Goal: Task Accomplishment & Management: Use online tool/utility

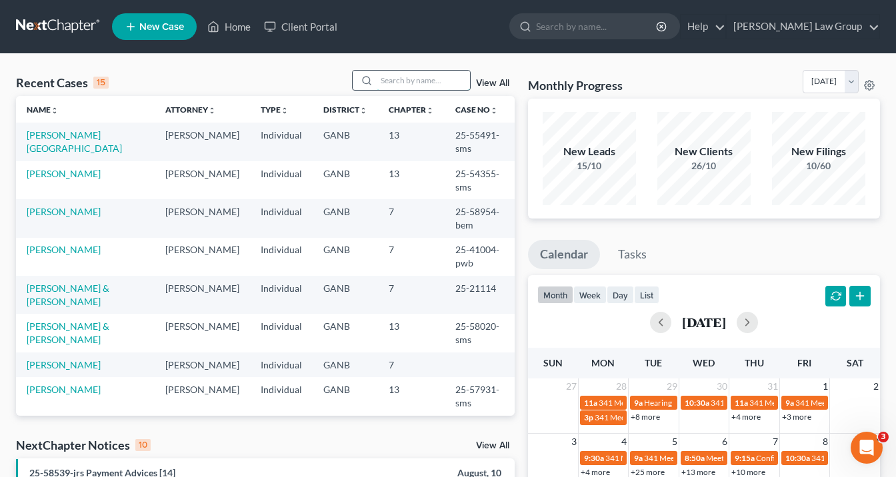
click at [385, 81] on input "search" at bounding box center [423, 80] width 93 height 19
click at [388, 81] on input "search" at bounding box center [423, 80] width 93 height 19
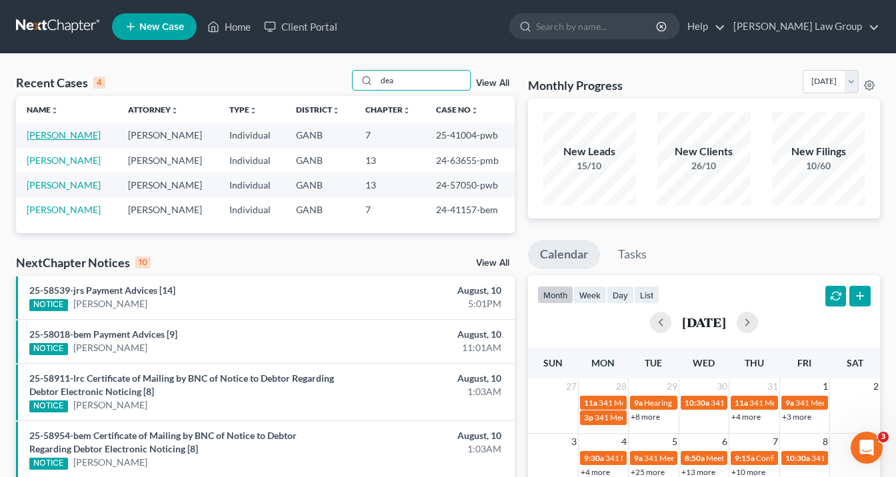
type input "dea"
click at [84, 131] on link "[PERSON_NAME]" at bounding box center [64, 134] width 74 height 11
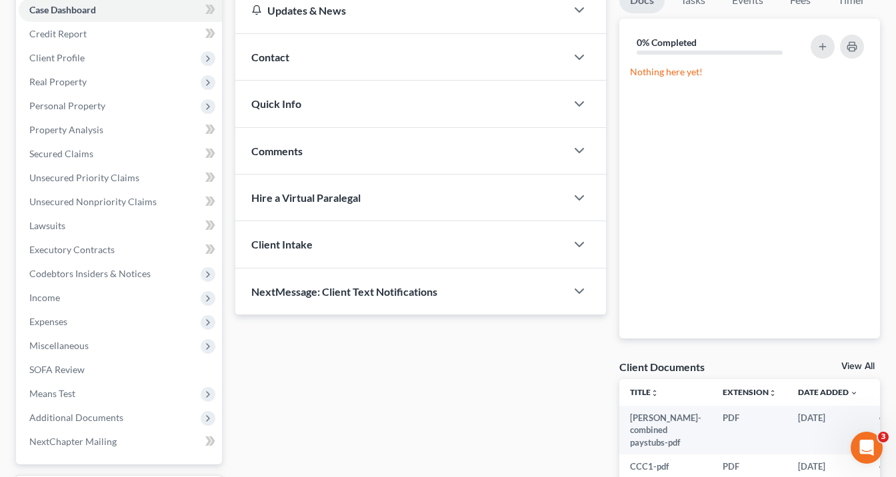
scroll to position [253, 0]
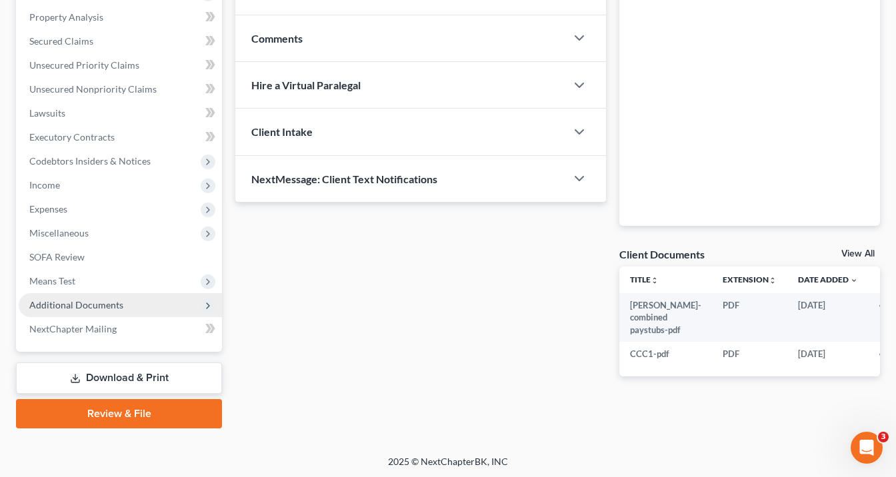
click at [140, 299] on span "Additional Documents" at bounding box center [120, 305] width 203 height 24
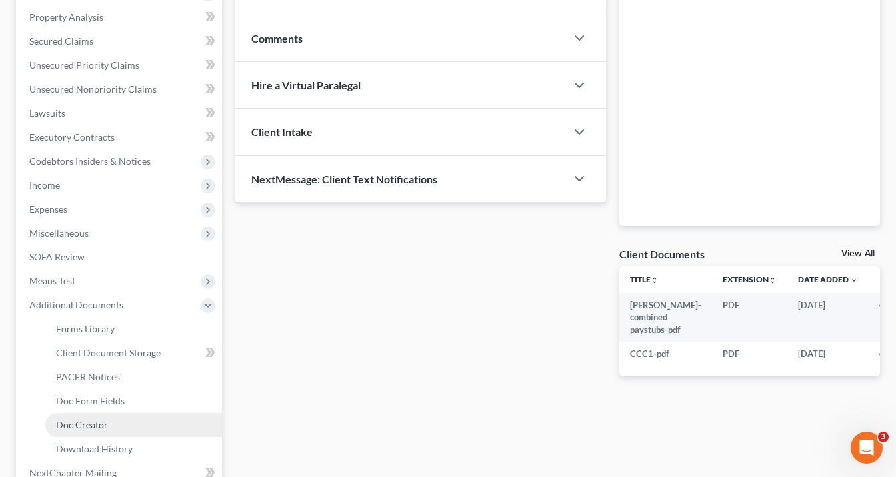
click at [168, 425] on link "Doc Creator" at bounding box center [133, 425] width 177 height 24
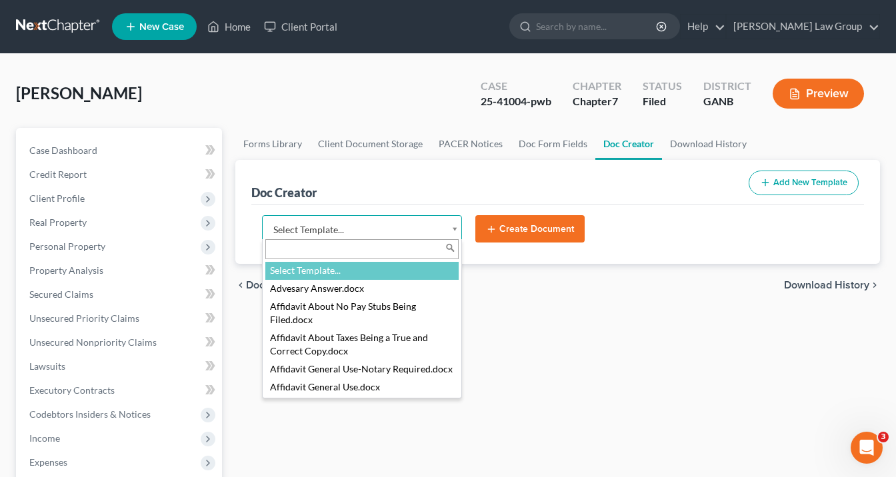
click at [452, 220] on body "Home New Case Client Portal [PERSON_NAME] Law Group [EMAIL_ADDRESS][DOMAIN_NAME…" at bounding box center [448, 438] width 896 height 877
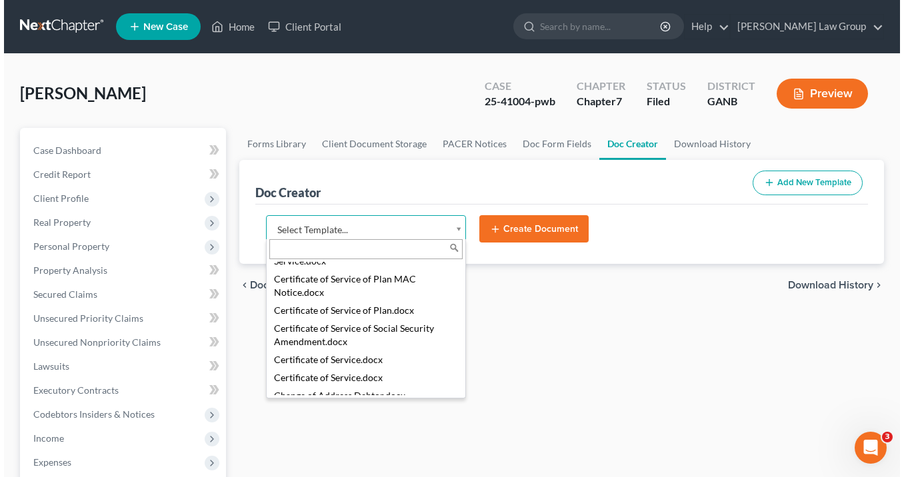
scroll to position [628, 0]
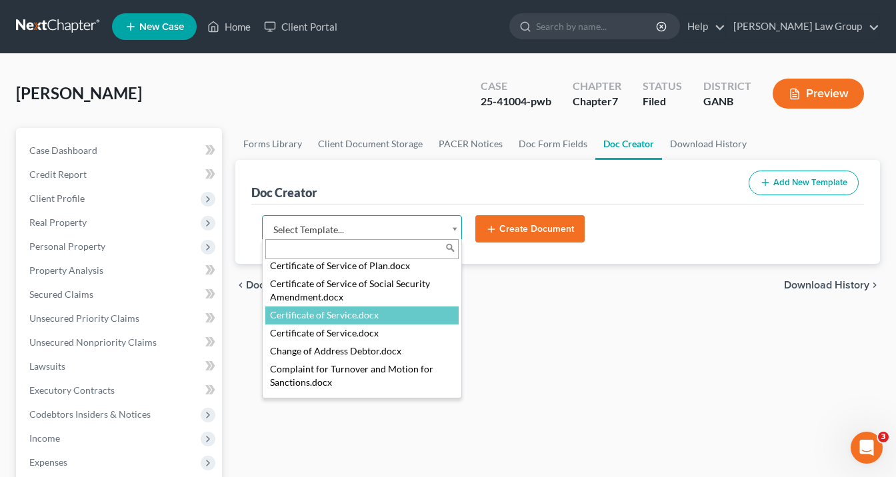
select select "114672"
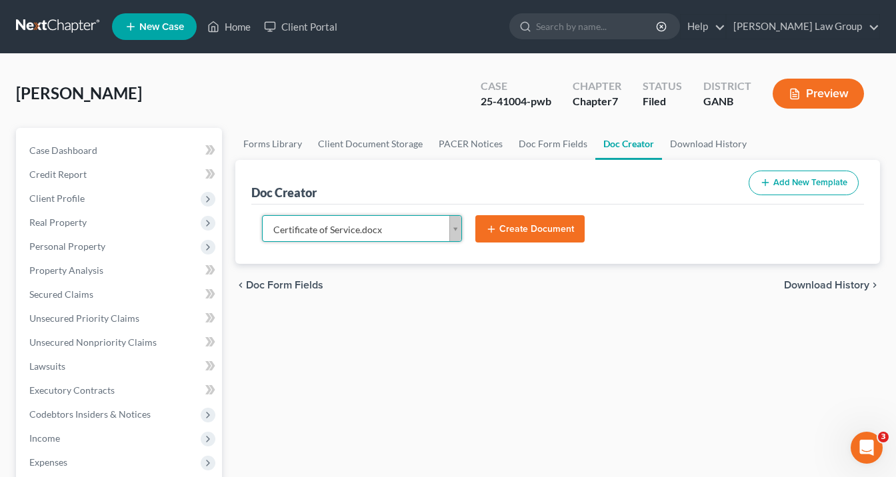
click at [501, 223] on button "Create Document" at bounding box center [529, 229] width 109 height 28
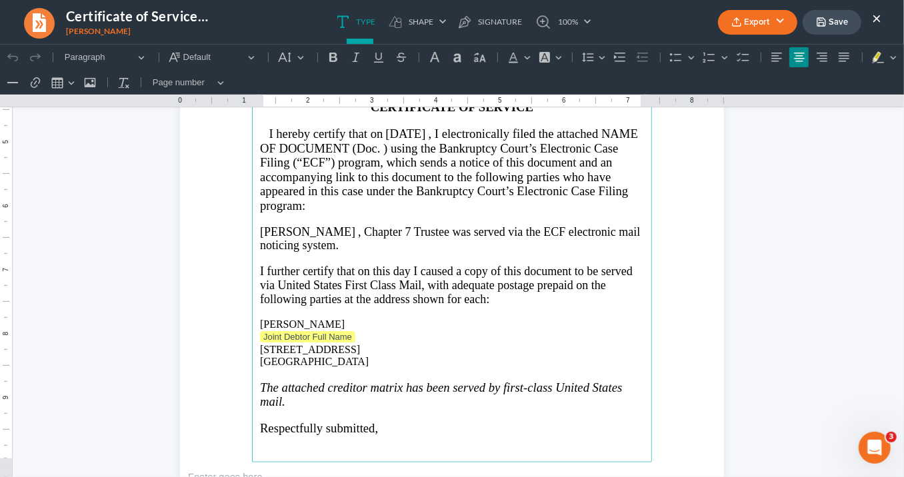
scroll to position [267, 0]
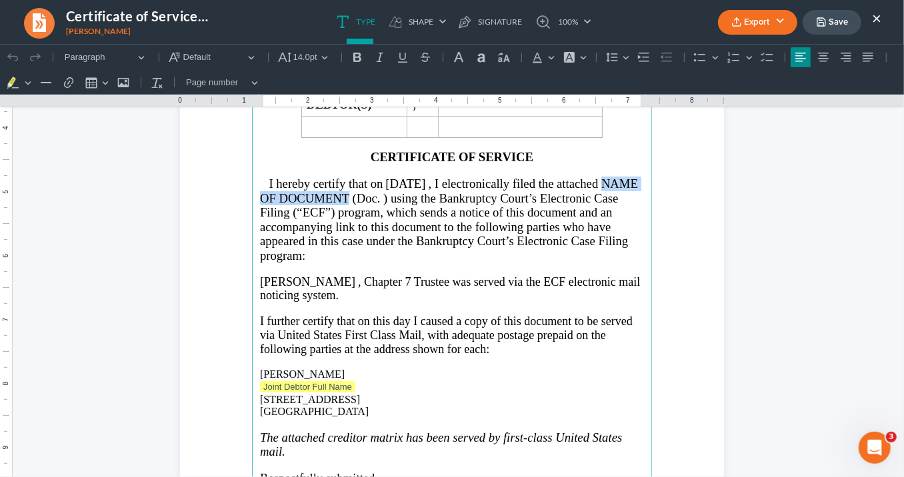
drag, startPoint x: 386, startPoint y: 191, endPoint x: 257, endPoint y: 189, distance: 128.7
click at [260, 189] on span ", I electronically filed the attached NAME OF DOCUMENT (Doc. ) using the Bankru…" at bounding box center [449, 219] width 378 height 86
click at [411, 191] on span ", I electronically filed the attached Motion to Avoid Judicial Lien, Doc. ) usi…" at bounding box center [449, 219] width 378 height 86
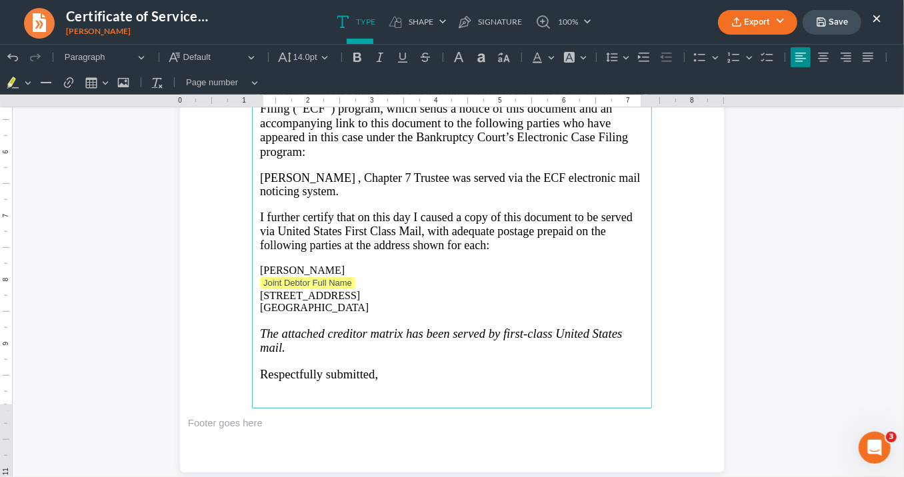
scroll to position [373, 0]
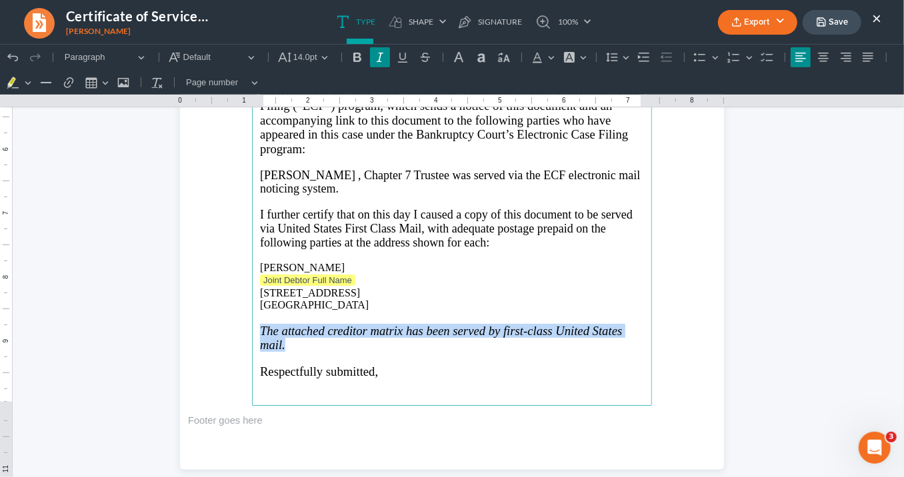
drag, startPoint x: 280, startPoint y: 335, endPoint x: 247, endPoint y: 325, distance: 35.0
click at [247, 325] on section "IN THE UNITED STATES BANKRUPTCY COURT NORTHERN DISTRICT OF [US_STATE] ROME DIVI…" at bounding box center [452, 117] width 544 height 704
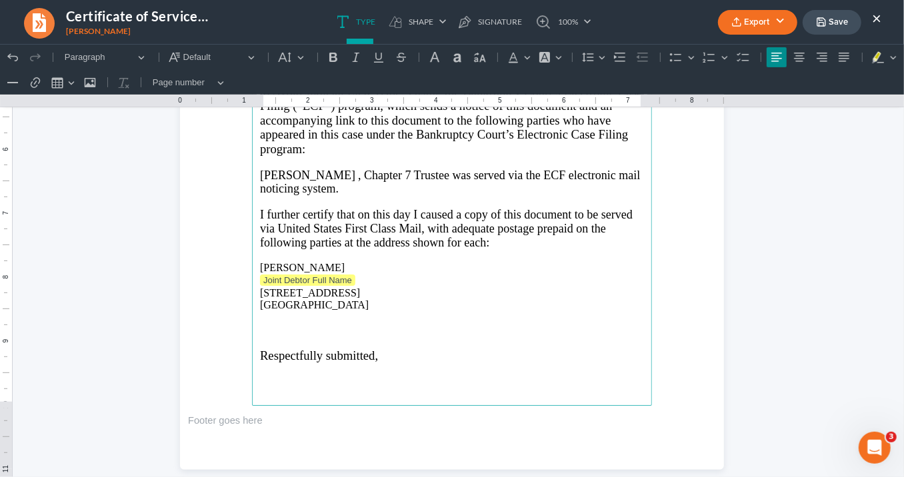
click at [749, 20] on button "Export" at bounding box center [757, 22] width 79 height 25
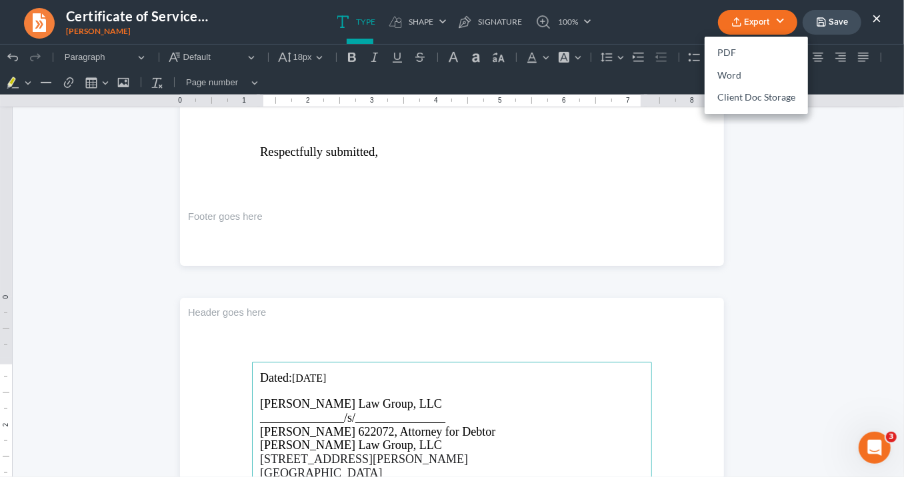
scroll to position [480, 0]
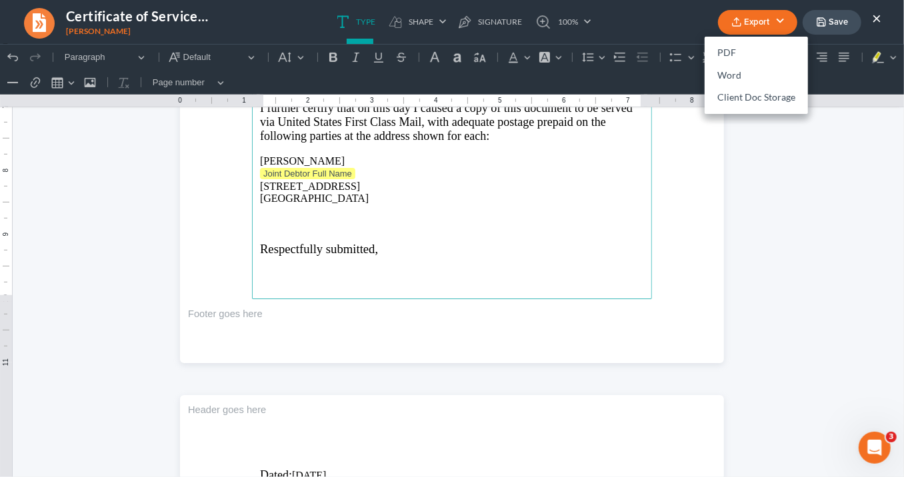
click at [266, 229] on p "Rich Text Editor, page-0-main" at bounding box center [452, 235] width 384 height 12
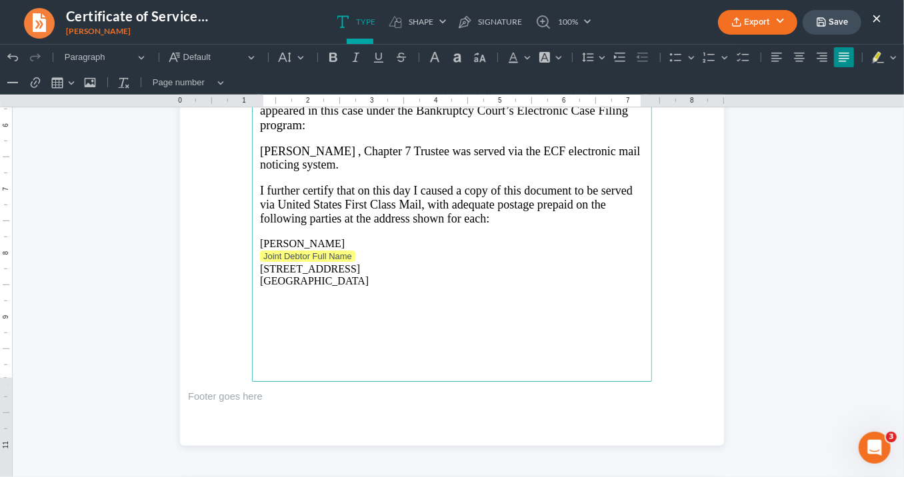
scroll to position [339, 0]
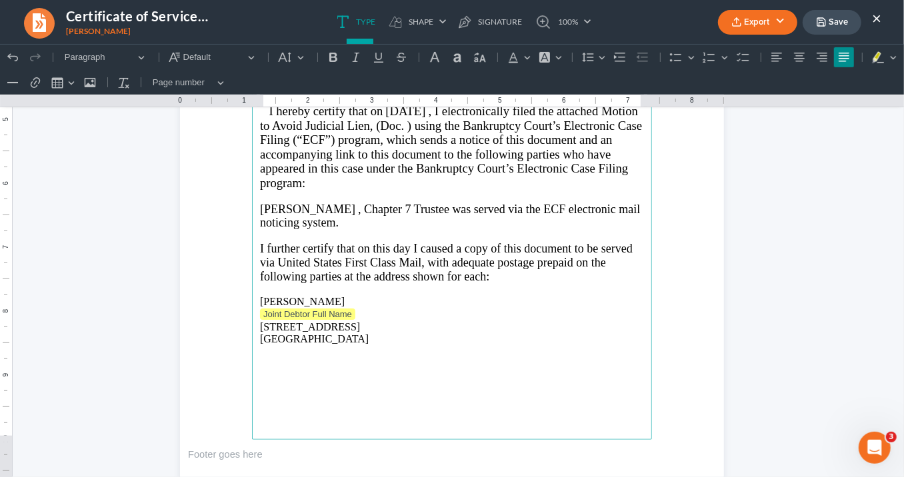
click at [255, 295] on main "IN THE UNITED STATES BANKRUPTCY COURT NORTHERN DISTRICT OF [US_STATE] ROME DIVI…" at bounding box center [452, 151] width 400 height 576
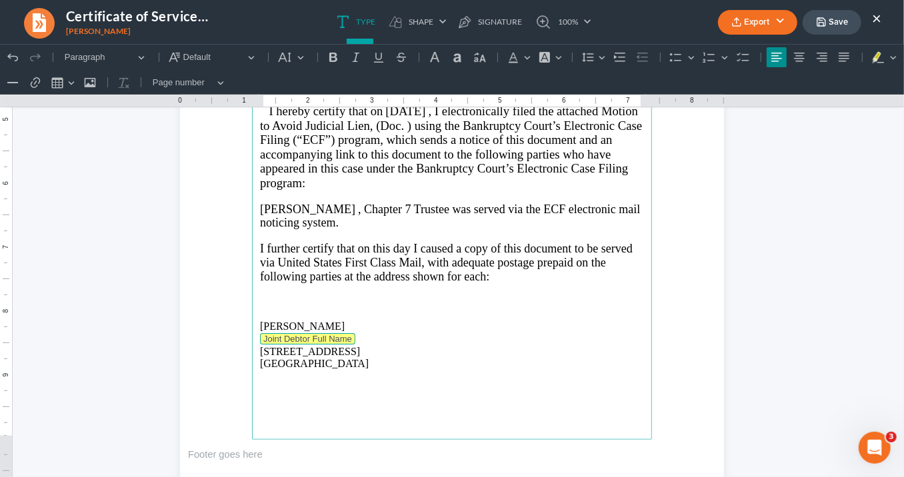
drag, startPoint x: 355, startPoint y: 334, endPoint x: 347, endPoint y: 334, distance: 7.3
click at [347, 334] on p "Joint Debtor Full Name" at bounding box center [452, 338] width 384 height 13
drag, startPoint x: 352, startPoint y: 335, endPoint x: 271, endPoint y: 329, distance: 81.5
click at [271, 332] on p "Joint Debtor Full Name ⁠⁠⁠⁠⁠⁠⁠" at bounding box center [452, 338] width 384 height 13
click at [260, 344] on p "[STREET_ADDRESS]" at bounding box center [452, 356] width 384 height 25
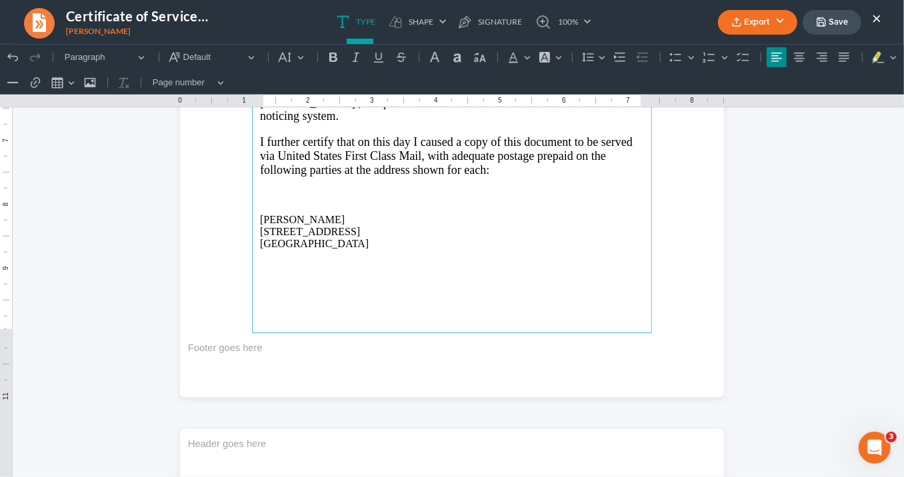
scroll to position [553, 0]
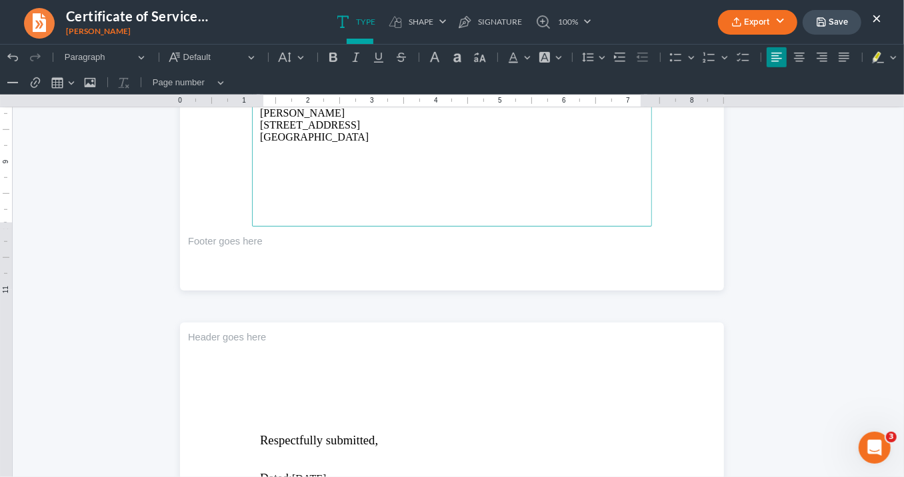
click at [279, 343] on header "Rich Text Editor, page-1-header" at bounding box center [452, 354] width 544 height 64
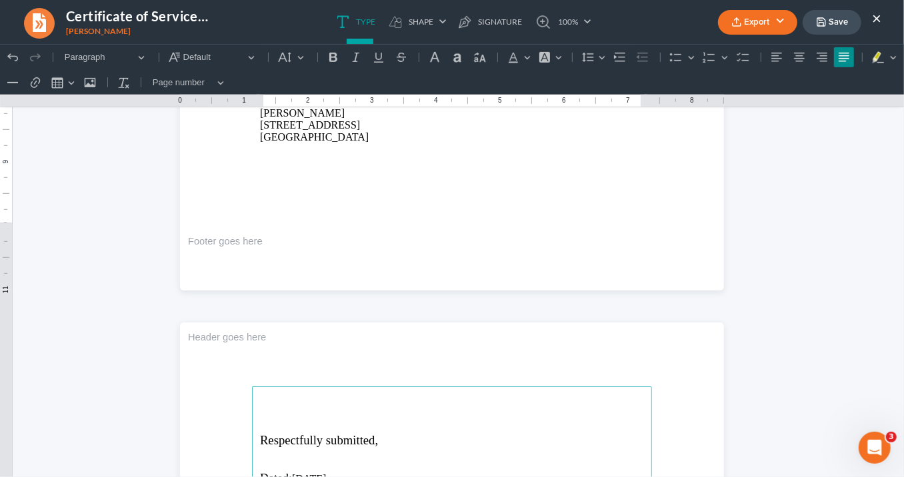
click at [291, 409] on p "Rich Text Editor, page-1-main" at bounding box center [452, 414] width 384 height 12
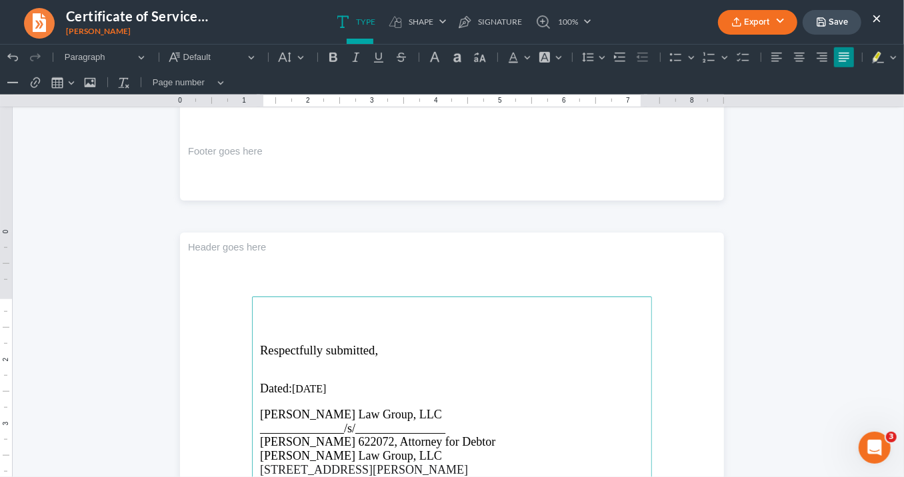
scroll to position [713, 0]
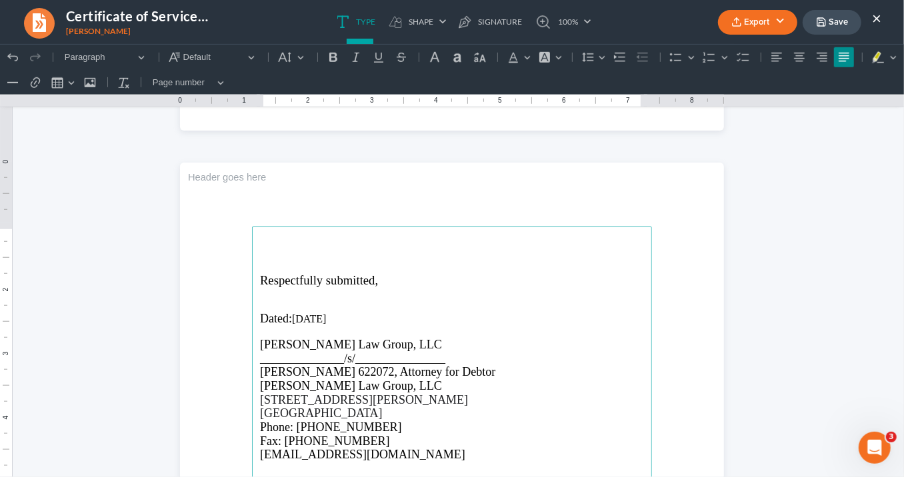
click at [277, 248] on p "Rich Text Editor, page-1-main" at bounding box center [452, 254] width 384 height 12
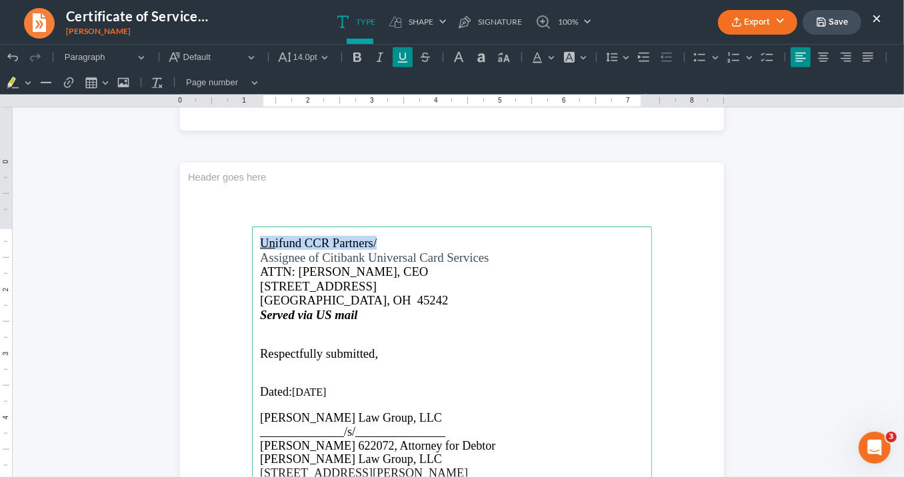
drag, startPoint x: 319, startPoint y: 235, endPoint x: 254, endPoint y: 234, distance: 64.7
click at [401, 61] on icon "Editor toolbar" at bounding box center [402, 57] width 9 height 10
click at [492, 282] on p "[STREET_ADDRESS]" at bounding box center [452, 286] width 384 height 14
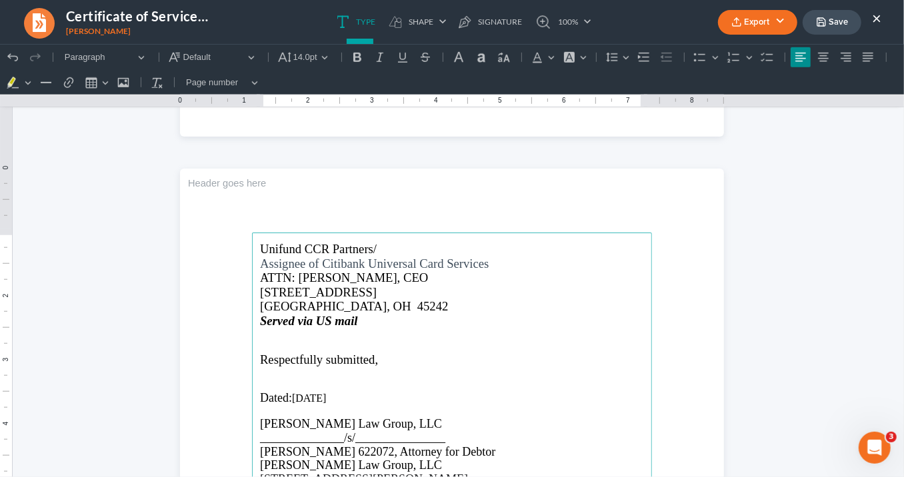
click at [260, 246] on span "Unifund CCR Partners/" at bounding box center [318, 248] width 117 height 14
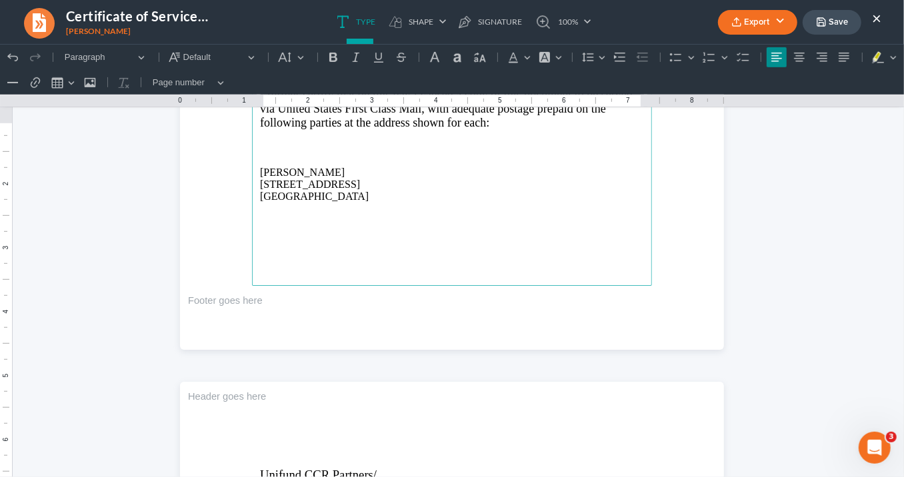
scroll to position [333, 0]
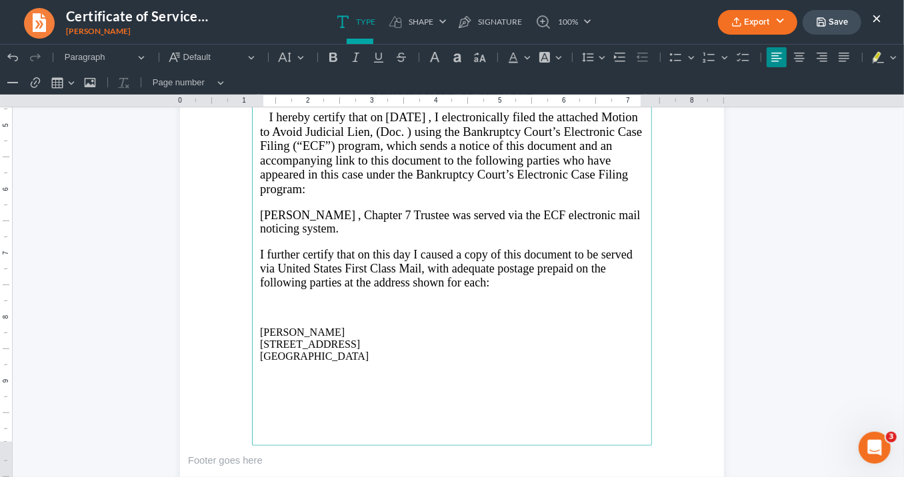
drag, startPoint x: 306, startPoint y: 337, endPoint x: 255, endPoint y: 321, distance: 53.3
click at [255, 321] on main "IN THE UNITED STATES BANKRUPTCY COURT NORTHERN DISTRICT OF [US_STATE] ROME DIVI…" at bounding box center [452, 157] width 400 height 576
drag, startPoint x: 311, startPoint y: 338, endPoint x: 301, endPoint y: 54, distance: 284.1
click at [299, 53] on button "Default" at bounding box center [291, 57] width 35 height 20
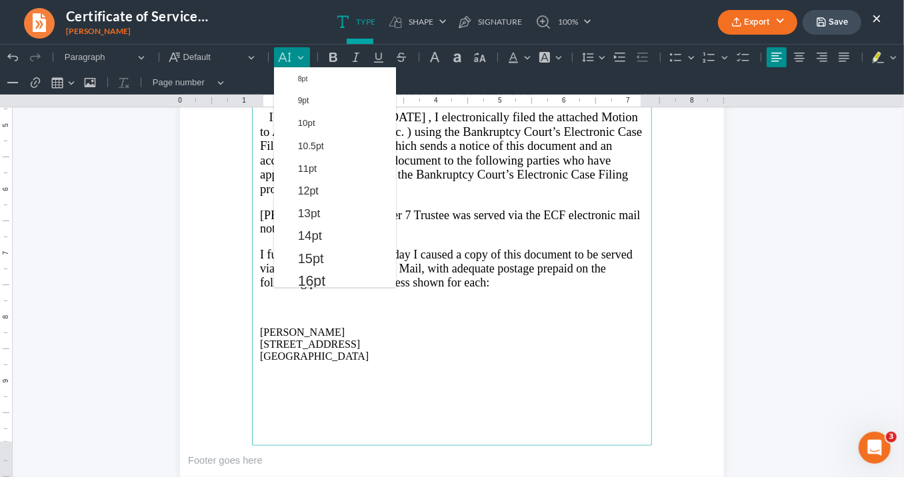
click at [319, 235] on span "14pt" at bounding box center [310, 235] width 24 height 16
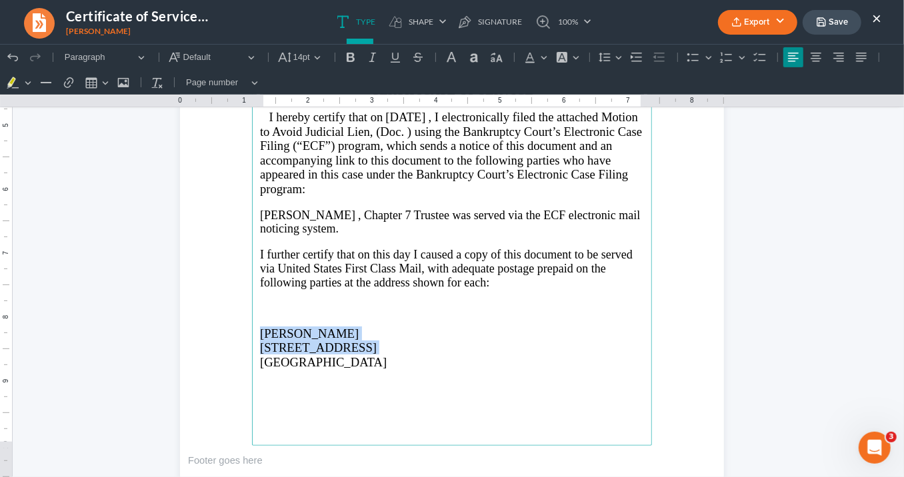
click at [333, 363] on span "[GEOGRAPHIC_DATA]" at bounding box center [323, 362] width 127 height 14
drag, startPoint x: 357, startPoint y: 354, endPoint x: 379, endPoint y: 343, distance: 24.4
click at [359, 355] on span "[GEOGRAPHIC_DATA]" at bounding box center [323, 362] width 127 height 14
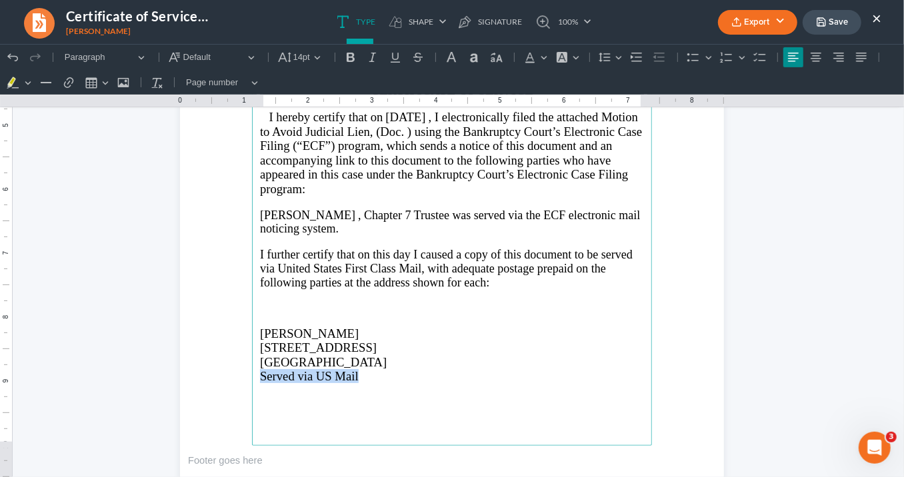
drag, startPoint x: 362, startPoint y: 370, endPoint x: 255, endPoint y: 362, distance: 106.9
click at [253, 369] on main "IN THE UNITED STATES BANKRUPTCY COURT NORTHERN DISTRICT OF [US_STATE] ROME DIVI…" at bounding box center [452, 157] width 400 height 576
click at [371, 54] on icon "Editor toolbar" at bounding box center [372, 56] width 13 height 13
click at [353, 59] on icon "Editor toolbar" at bounding box center [350, 56] width 8 height 9
click at [467, 291] on p "Rich Text Editor, page-0-main" at bounding box center [452, 295] width 384 height 12
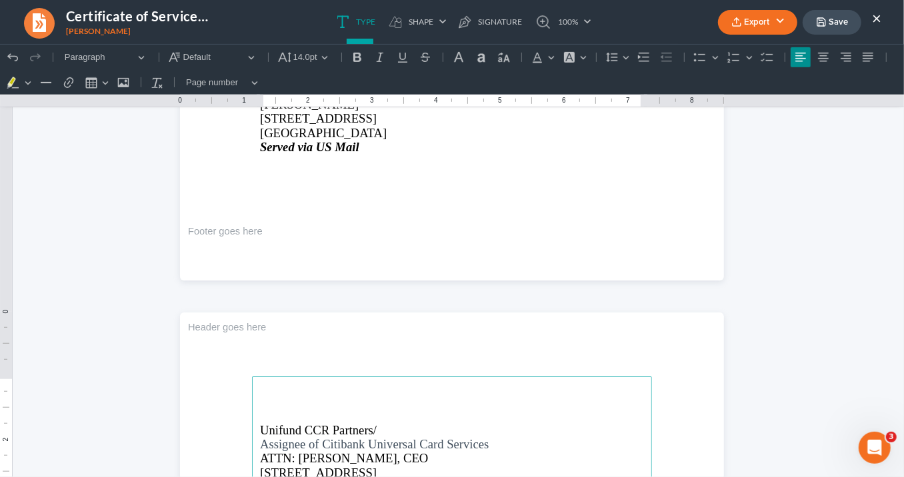
scroll to position [547, 0]
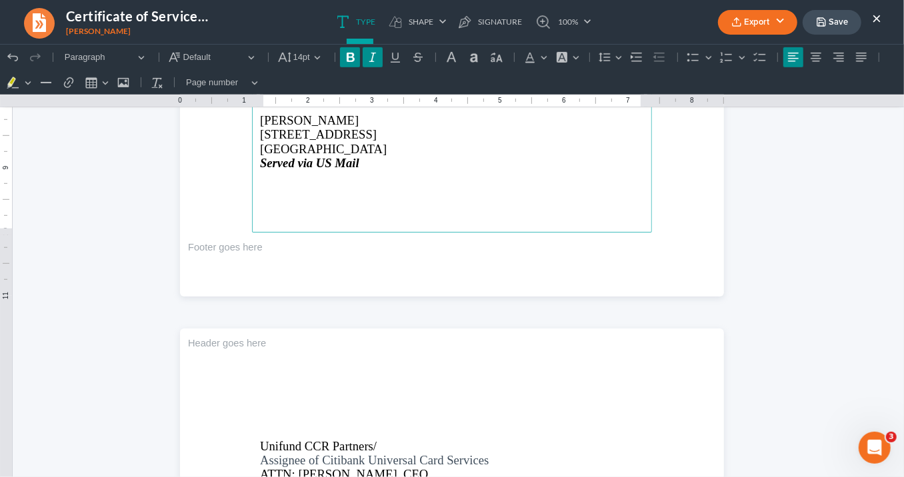
click at [341, 155] on strong "Served via US Mail" at bounding box center [309, 162] width 99 height 14
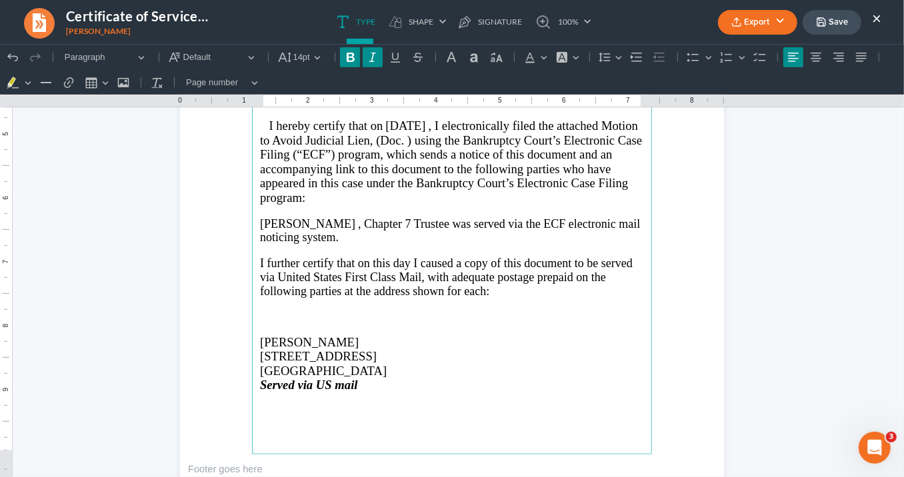
scroll to position [280, 0]
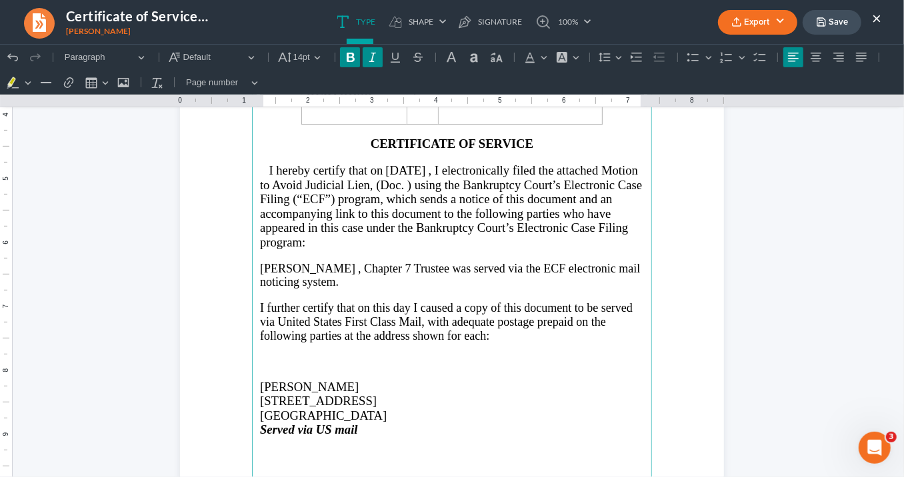
click at [461, 263] on span ", Chapter 7 Trustee was served via the ECF electronic mail noticing system." at bounding box center [450, 274] width 380 height 27
click at [757, 21] on button "Export" at bounding box center [757, 22] width 79 height 25
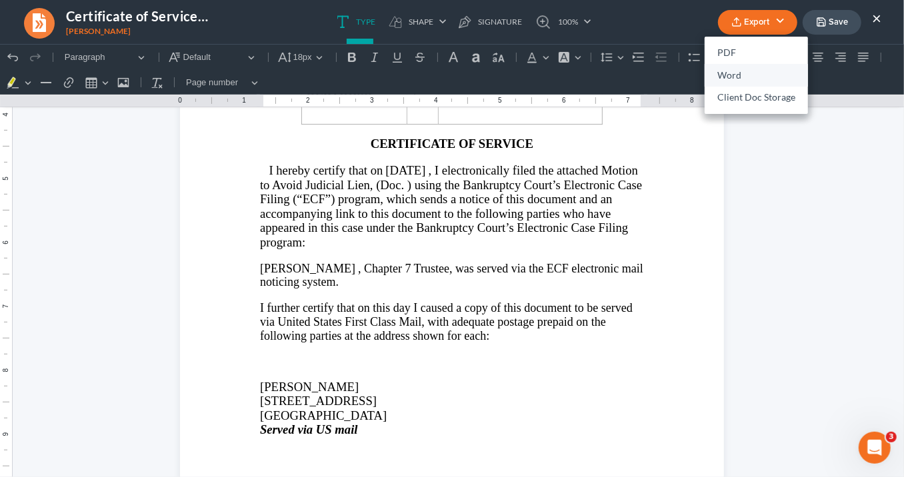
click at [738, 74] on link "Word" at bounding box center [756, 75] width 103 height 23
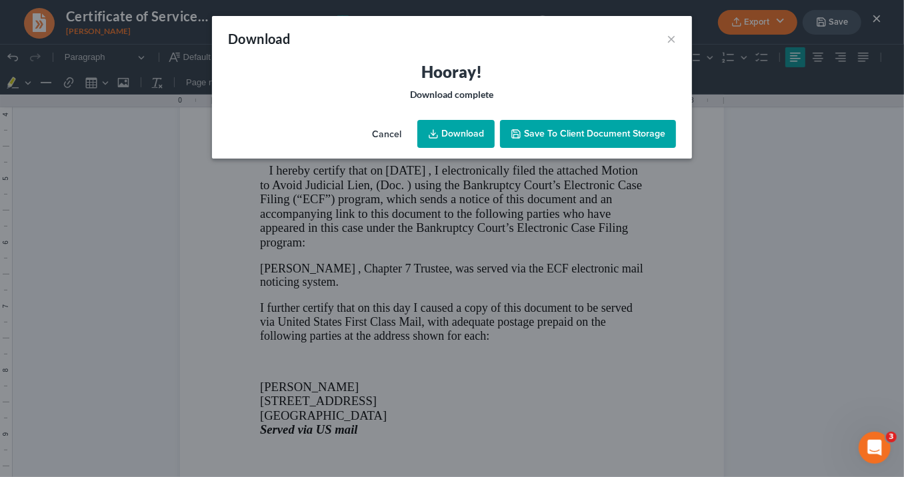
click at [463, 132] on link "Download" at bounding box center [455, 134] width 77 height 28
click at [459, 132] on link "Download" at bounding box center [455, 134] width 77 height 28
click at [371, 264] on div "Download × Hooray! Download complete Cancel Download Save to Client Document St…" at bounding box center [452, 238] width 904 height 477
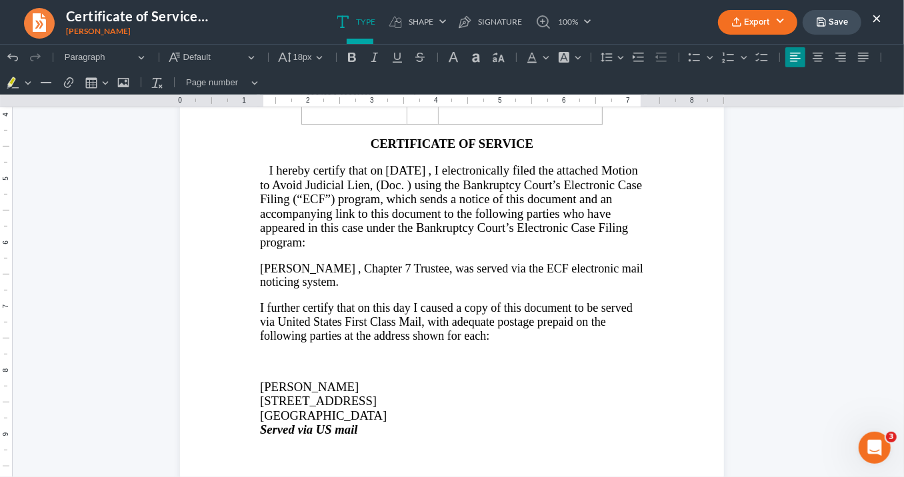
click at [371, 264] on span ", Chapter 7 Trustee, was served via the ECF electronic mail noticing system." at bounding box center [451, 274] width 383 height 27
click at [466, 165] on span ", I electronically filed the attached Motion to Avoid Judicial Lien, (Doc. ) us…" at bounding box center [451, 206] width 382 height 86
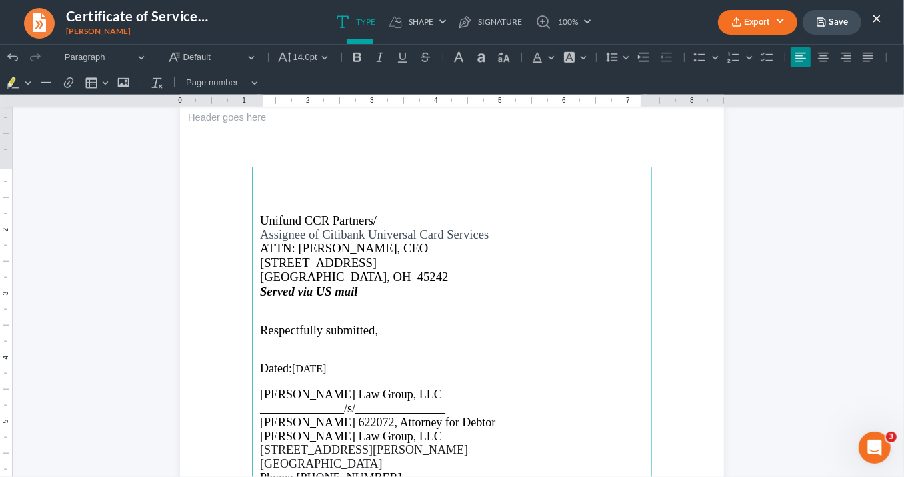
scroll to position [707, 0]
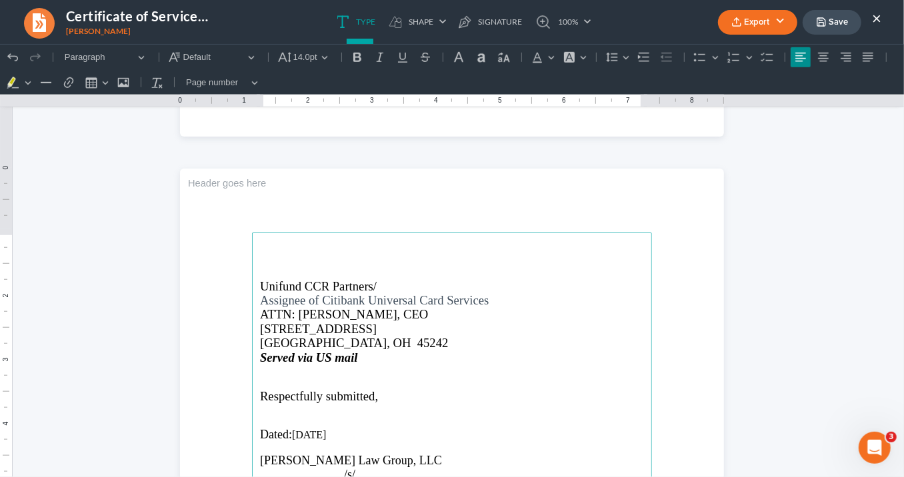
click at [738, 16] on button "Export" at bounding box center [757, 22] width 79 height 25
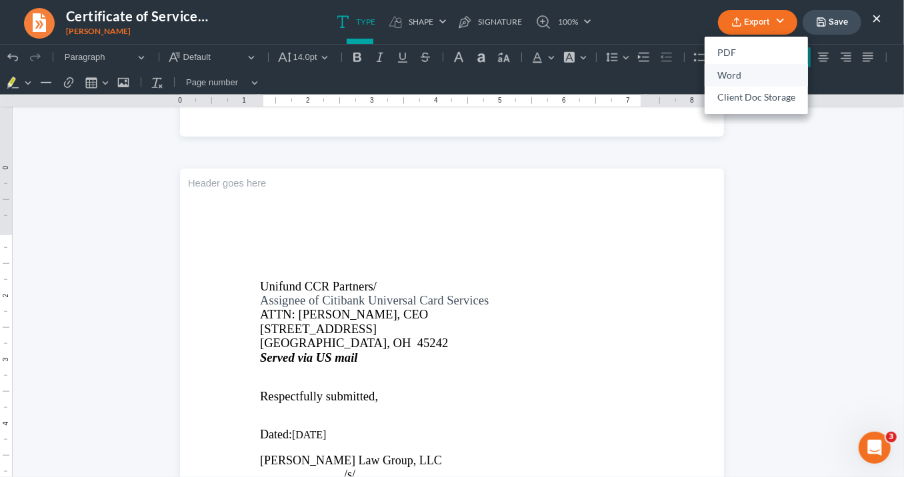
click at [729, 74] on link "Word" at bounding box center [756, 75] width 103 height 23
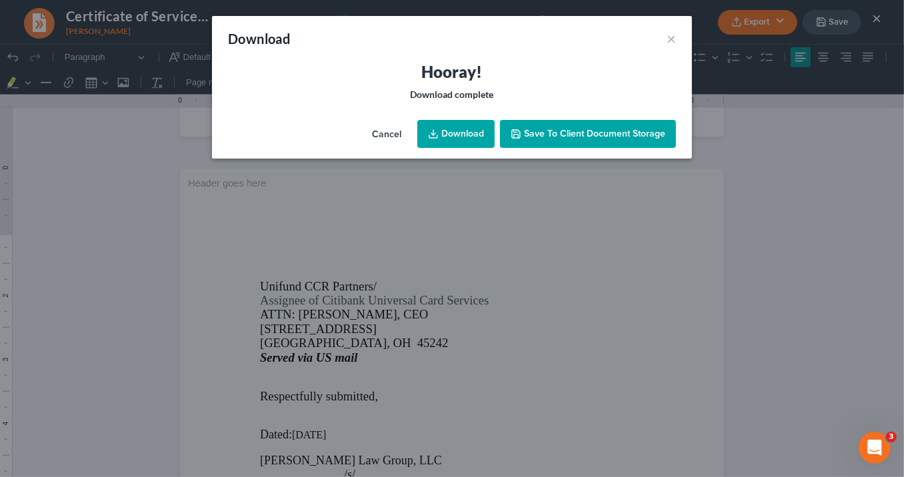
click at [451, 132] on link "Download" at bounding box center [455, 134] width 77 height 28
click at [672, 40] on button "×" at bounding box center [671, 39] width 9 height 16
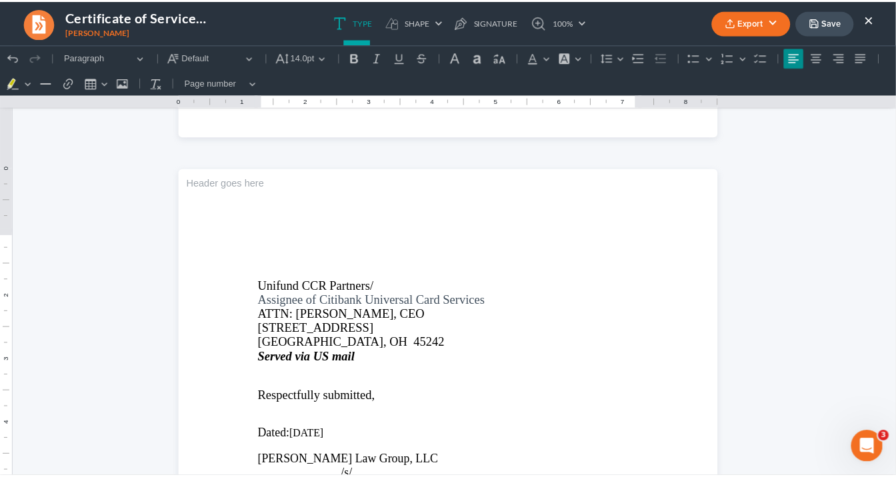
scroll to position [547, 0]
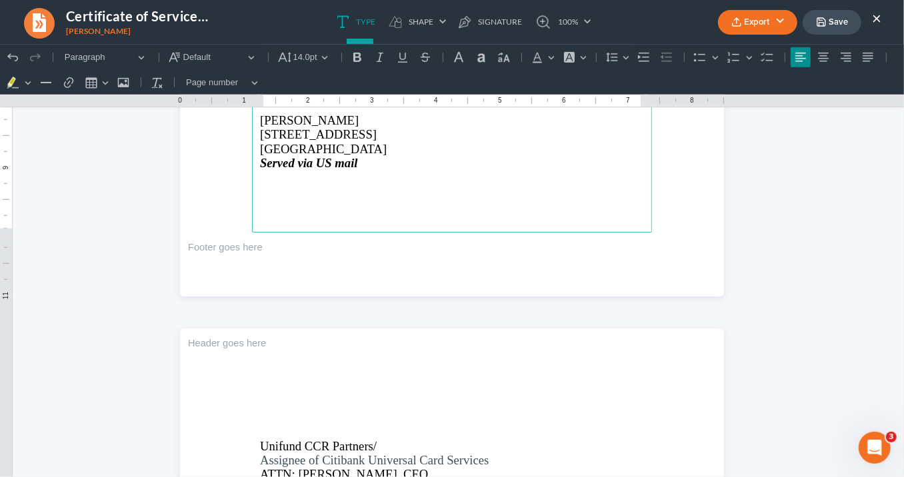
click at [873, 19] on button "×" at bounding box center [876, 18] width 9 height 16
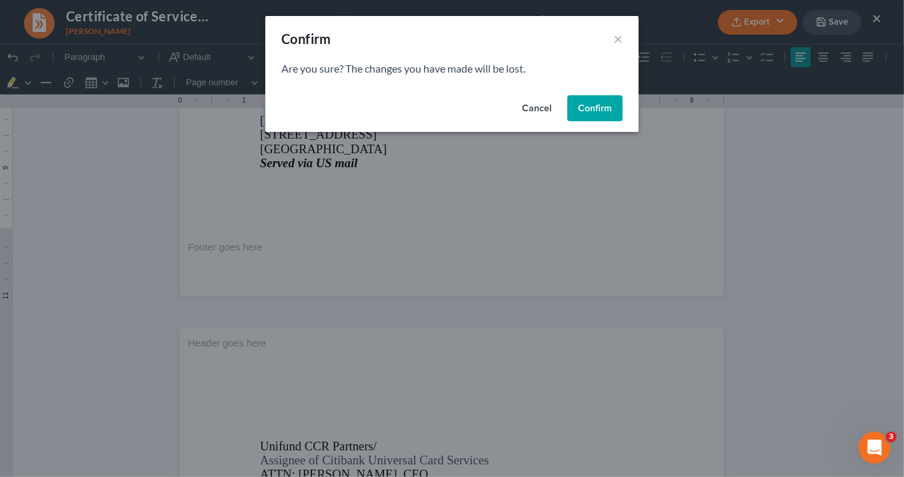
click at [604, 105] on button "Confirm" at bounding box center [594, 108] width 55 height 27
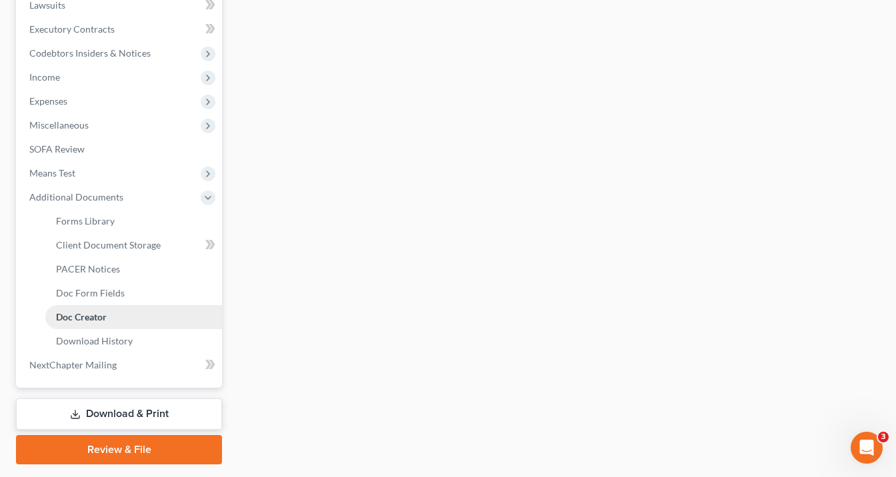
scroll to position [385, 0]
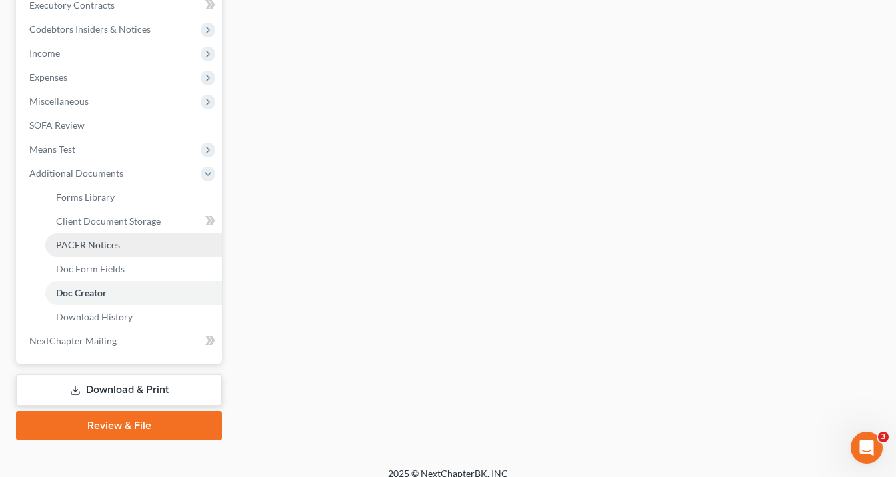
click at [121, 243] on link "PACER Notices" at bounding box center [133, 245] width 177 height 24
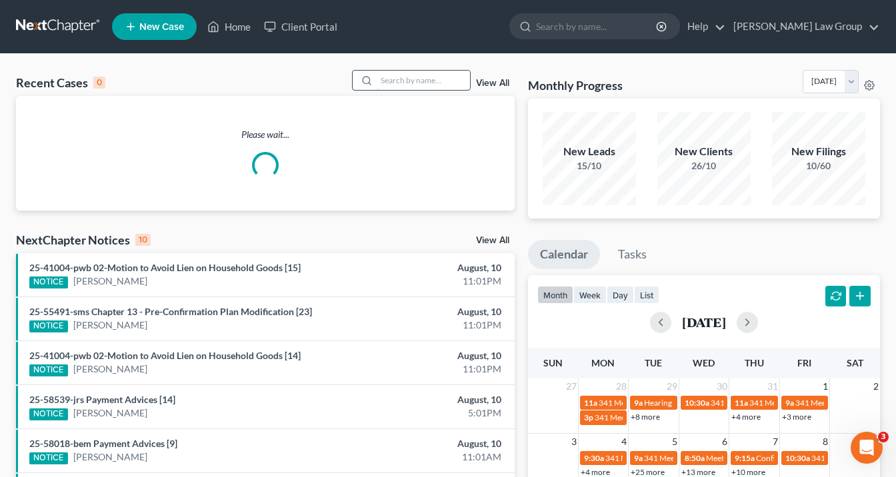
drag, startPoint x: 392, startPoint y: 77, endPoint x: 405, endPoint y: 82, distance: 13.5
click at [393, 77] on input "search" at bounding box center [423, 80] width 93 height 19
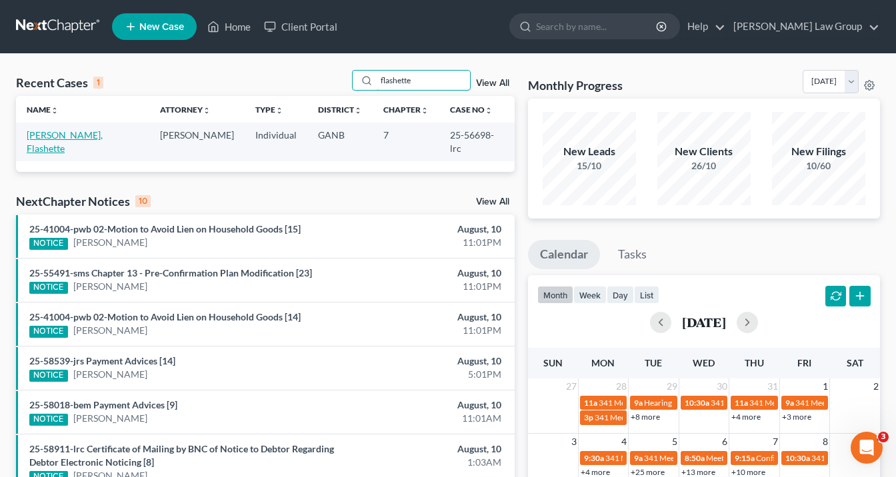
type input "flashette"
click at [78, 134] on link "Harrell-Irving, Flashette" at bounding box center [65, 141] width 76 height 25
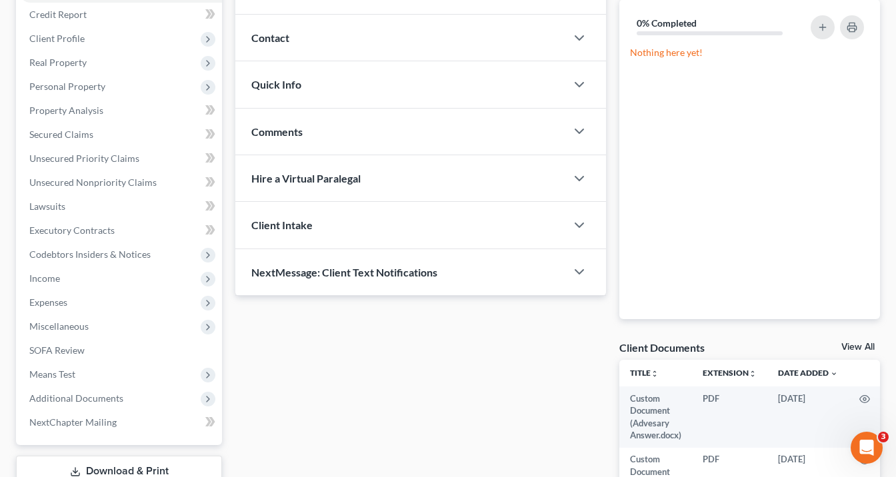
scroll to position [320, 0]
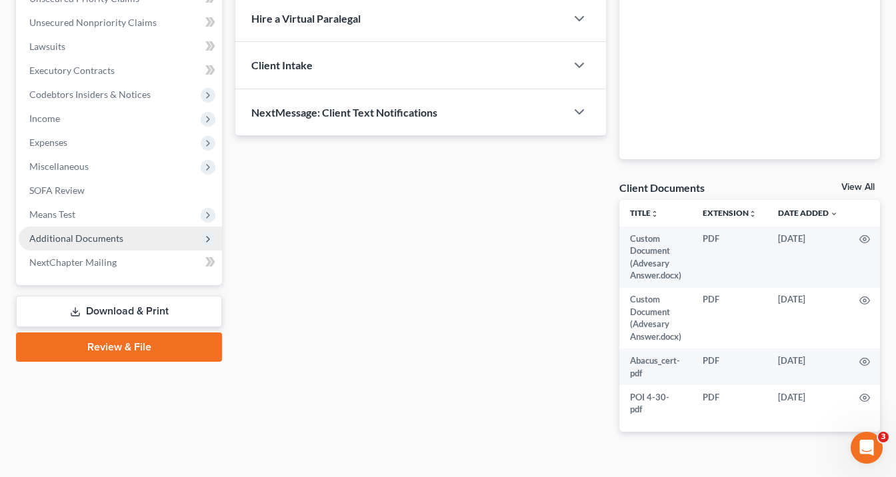
click at [84, 239] on span "Additional Documents" at bounding box center [76, 238] width 94 height 11
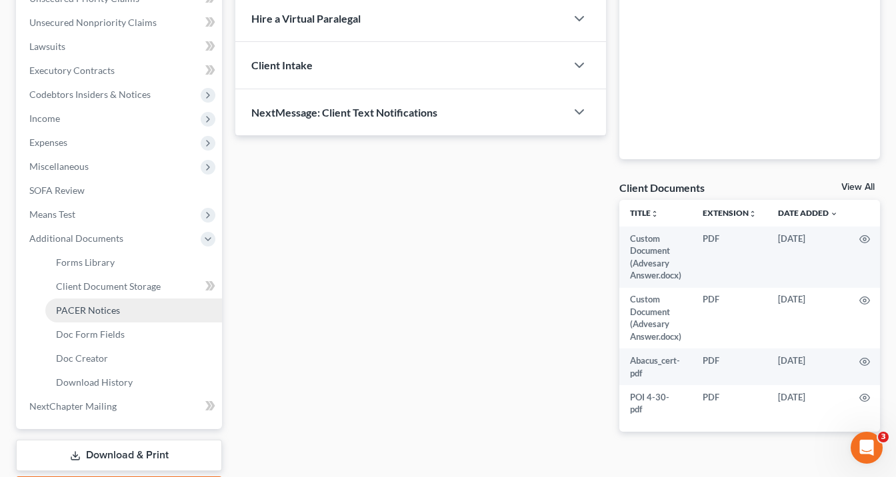
click at [96, 307] on span "PACER Notices" at bounding box center [88, 310] width 64 height 11
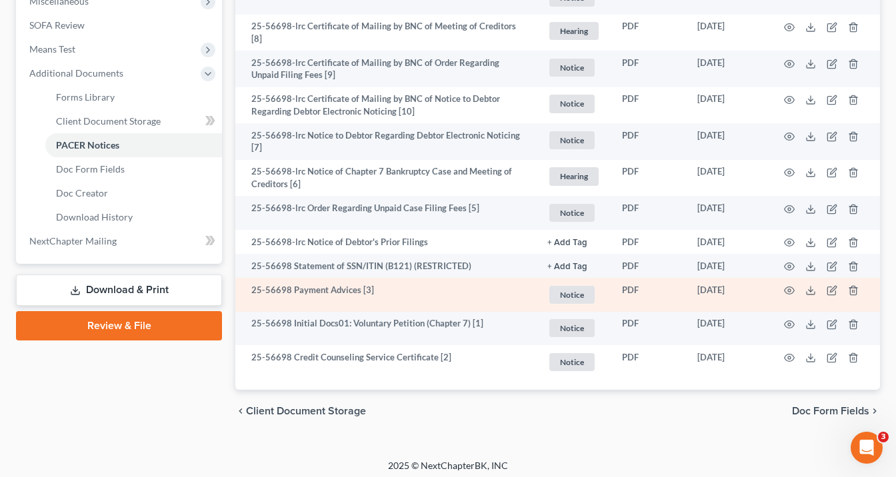
scroll to position [487, 0]
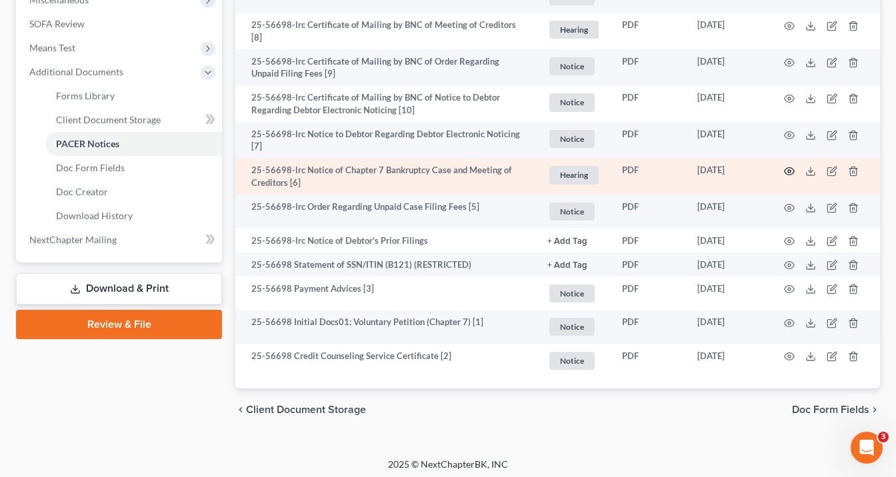
click at [787, 166] on icon "button" at bounding box center [789, 171] width 11 height 11
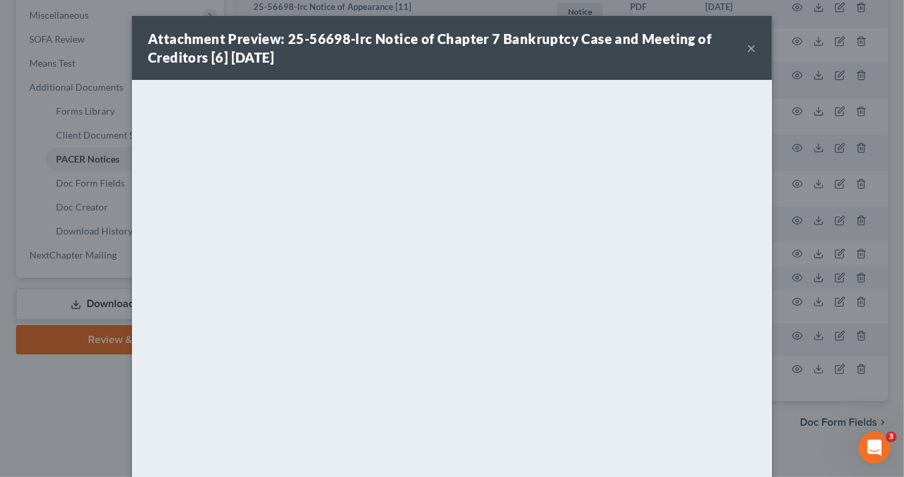
drag, startPoint x: 744, startPoint y: 47, endPoint x: 741, endPoint y: 40, distance: 8.1
click at [747, 47] on button "×" at bounding box center [751, 48] width 9 height 16
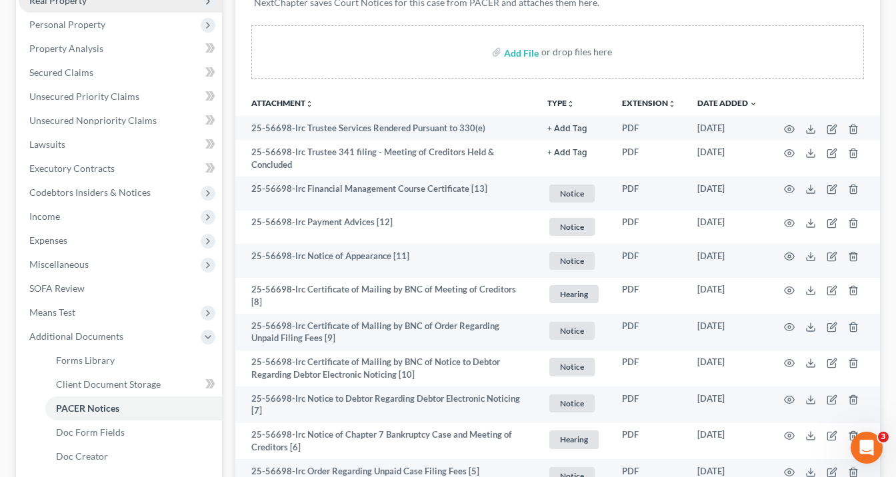
scroll to position [151, 0]
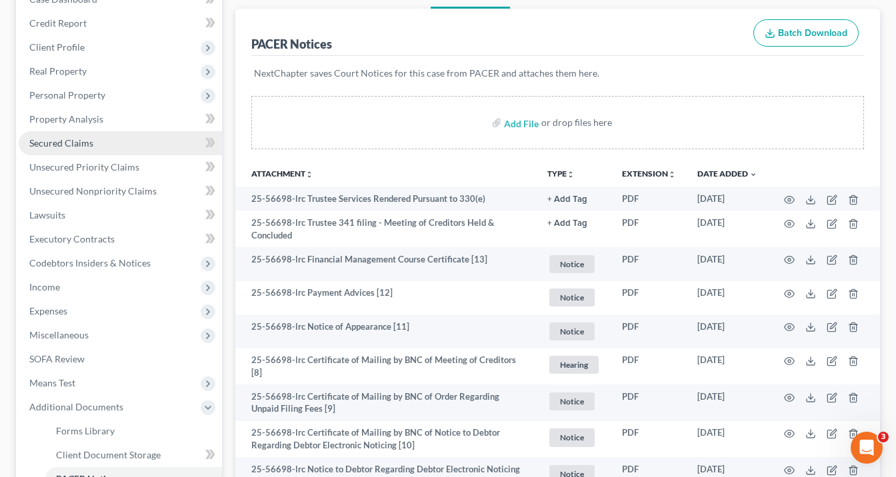
click at [59, 141] on span "Secured Claims" at bounding box center [61, 142] width 64 height 11
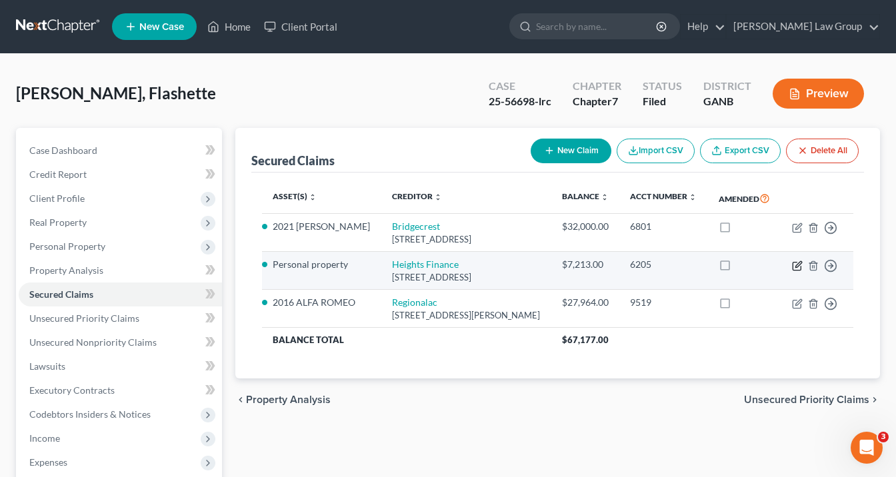
click at [801, 262] on icon "button" at bounding box center [797, 266] width 11 height 11
select select "42"
select select "0"
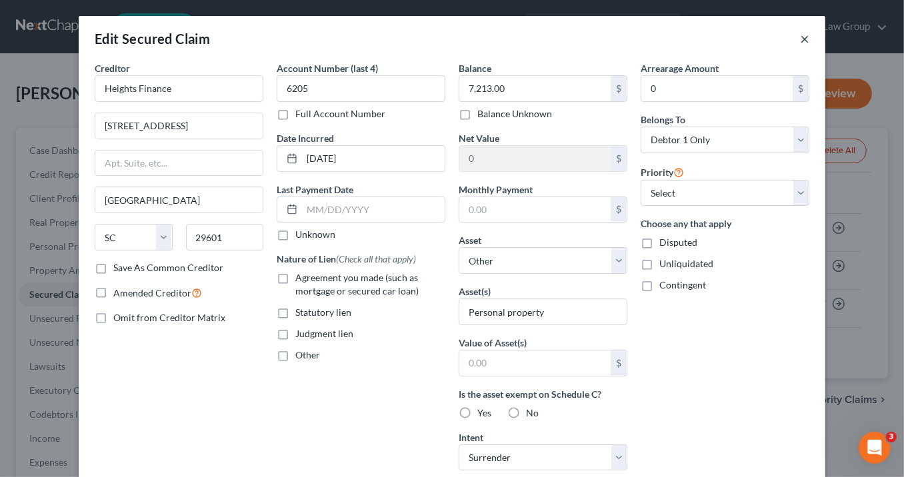
click at [803, 36] on button "×" at bounding box center [804, 39] width 9 height 16
